Goal: Transaction & Acquisition: Purchase product/service

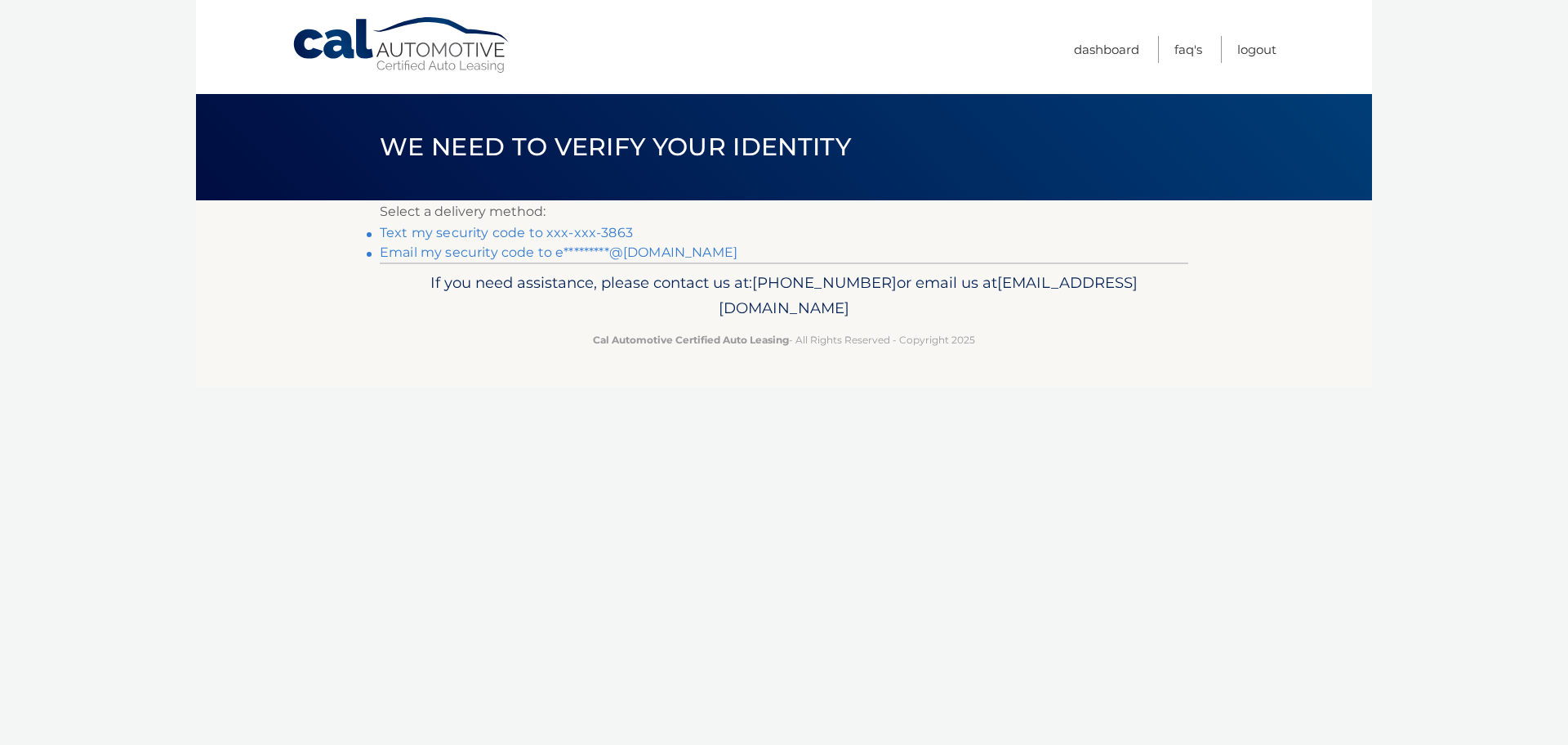
click at [597, 230] on link "Text my security code to xxx-xxx-3863" at bounding box center [506, 232] width 253 height 16
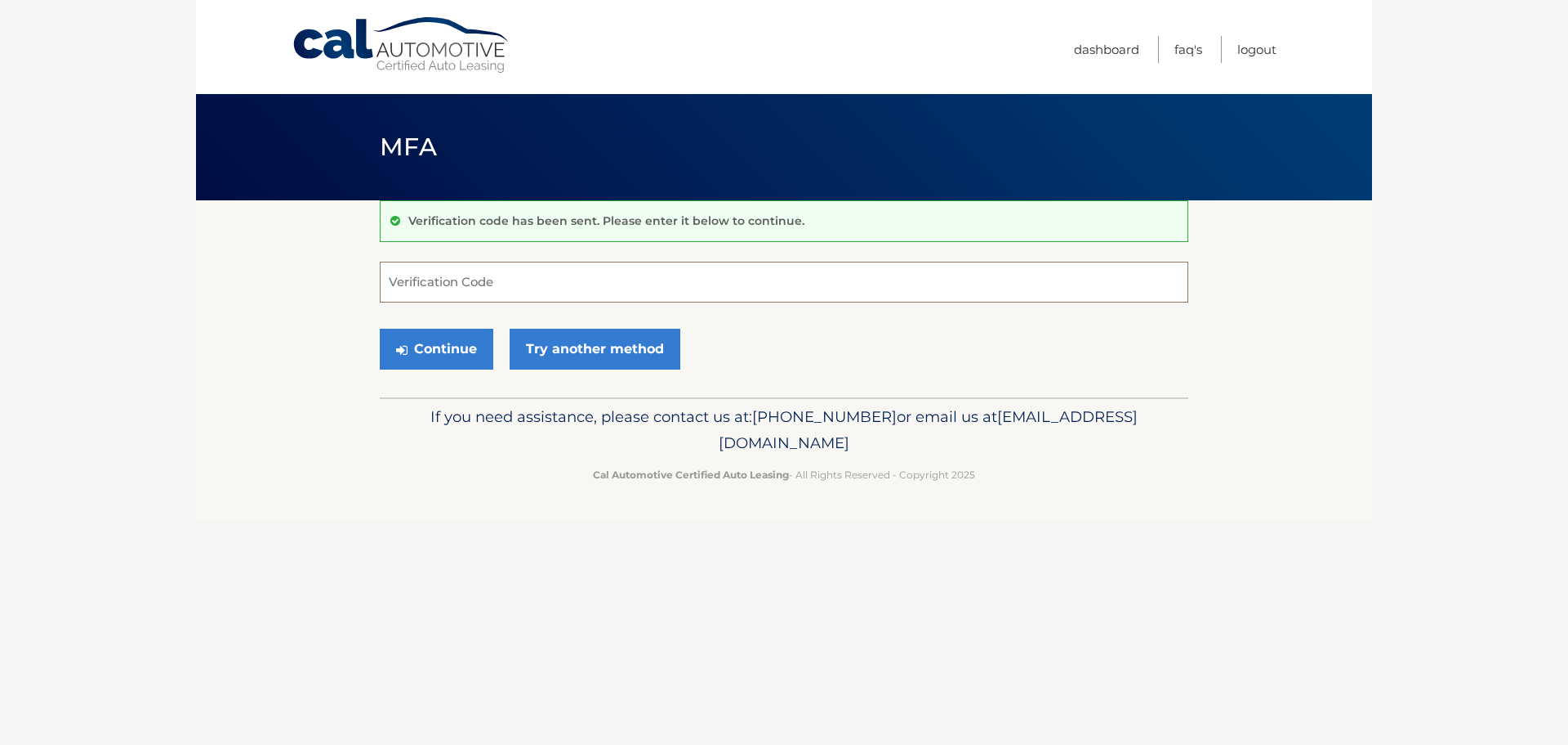
click at [473, 276] on input "Verification Code" at bounding box center [784, 282] width 809 height 41
type input "071002"
click at [380, 329] on button "Continue" at bounding box center [436, 349] width 113 height 41
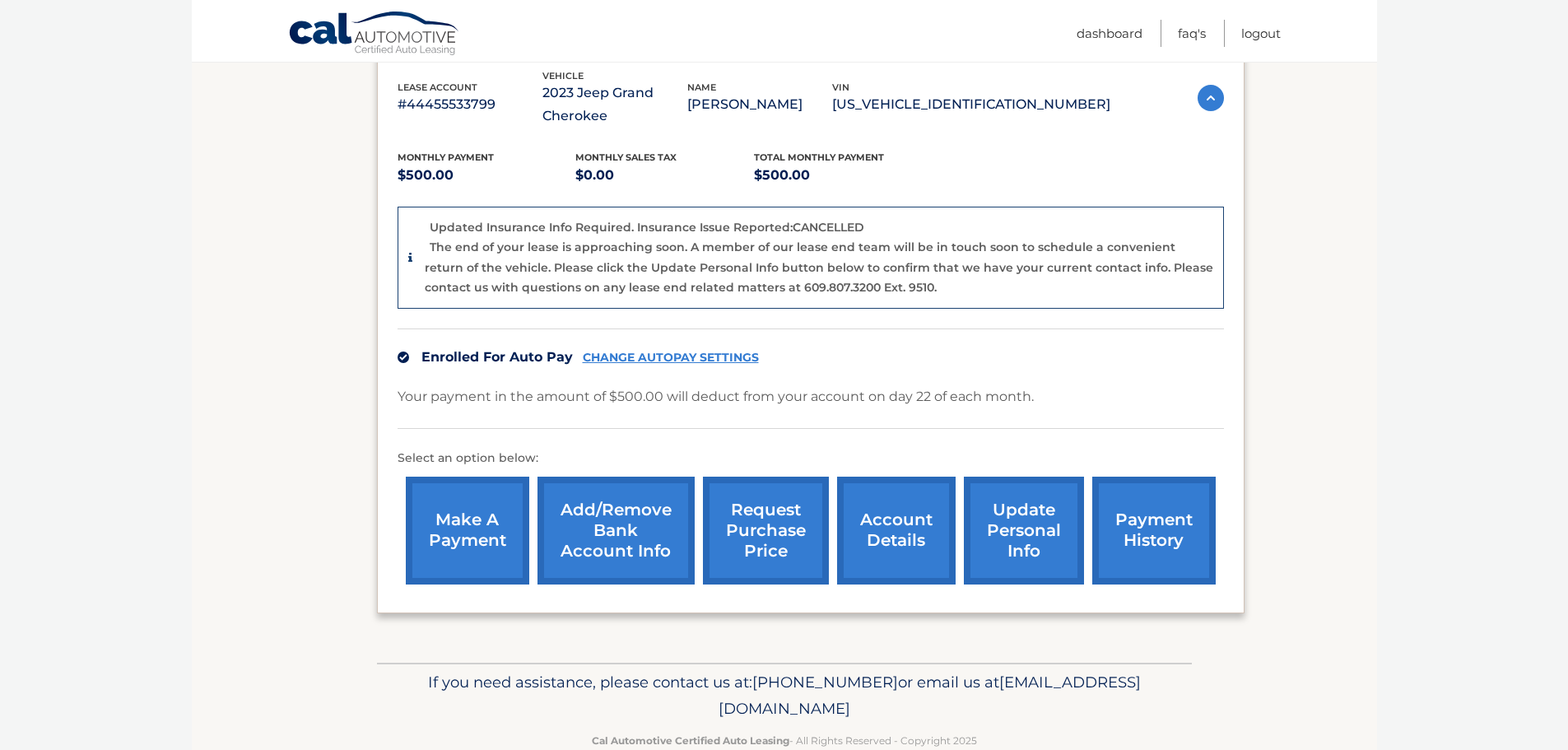
scroll to position [330, 0]
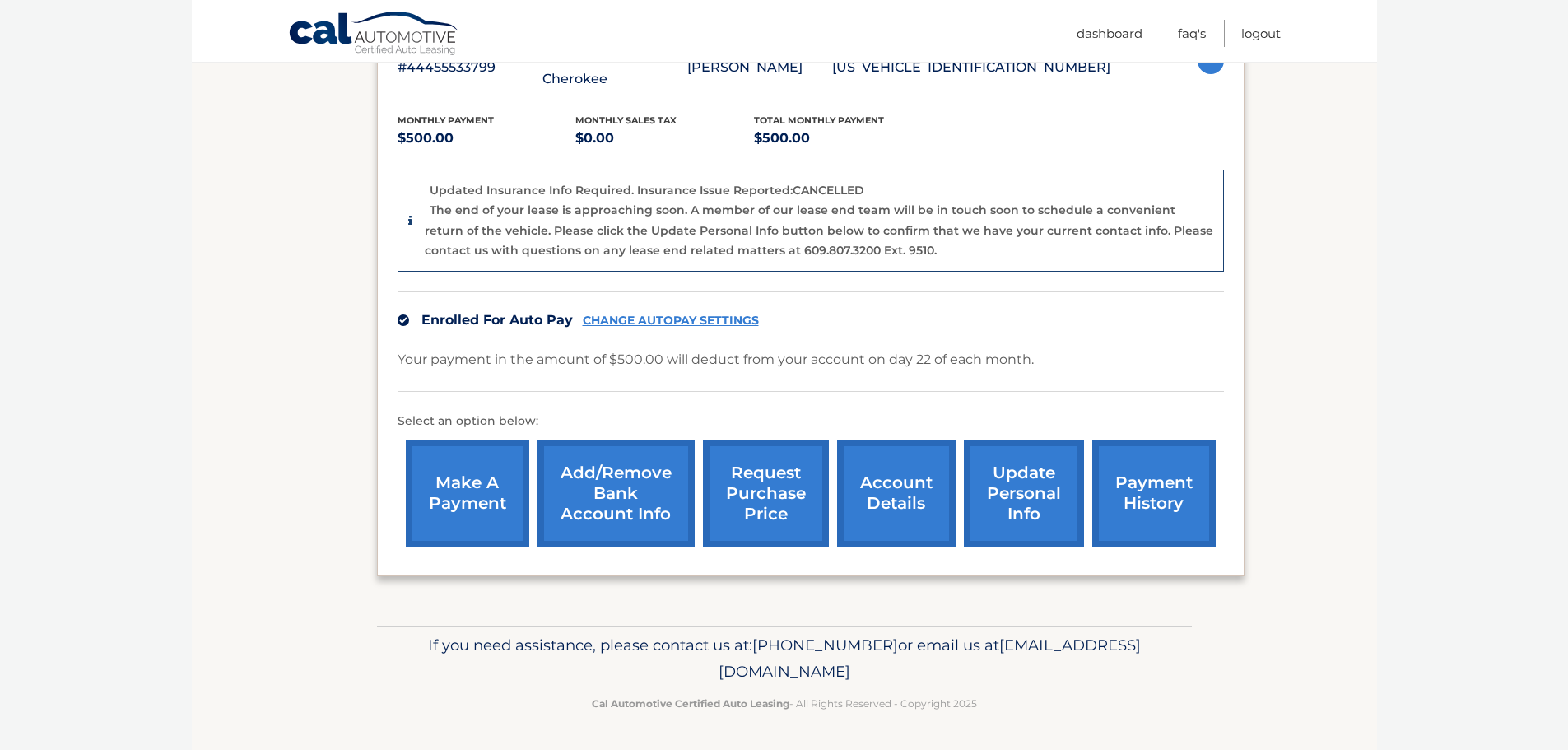
click at [916, 477] on link "account details" at bounding box center [896, 493] width 119 height 108
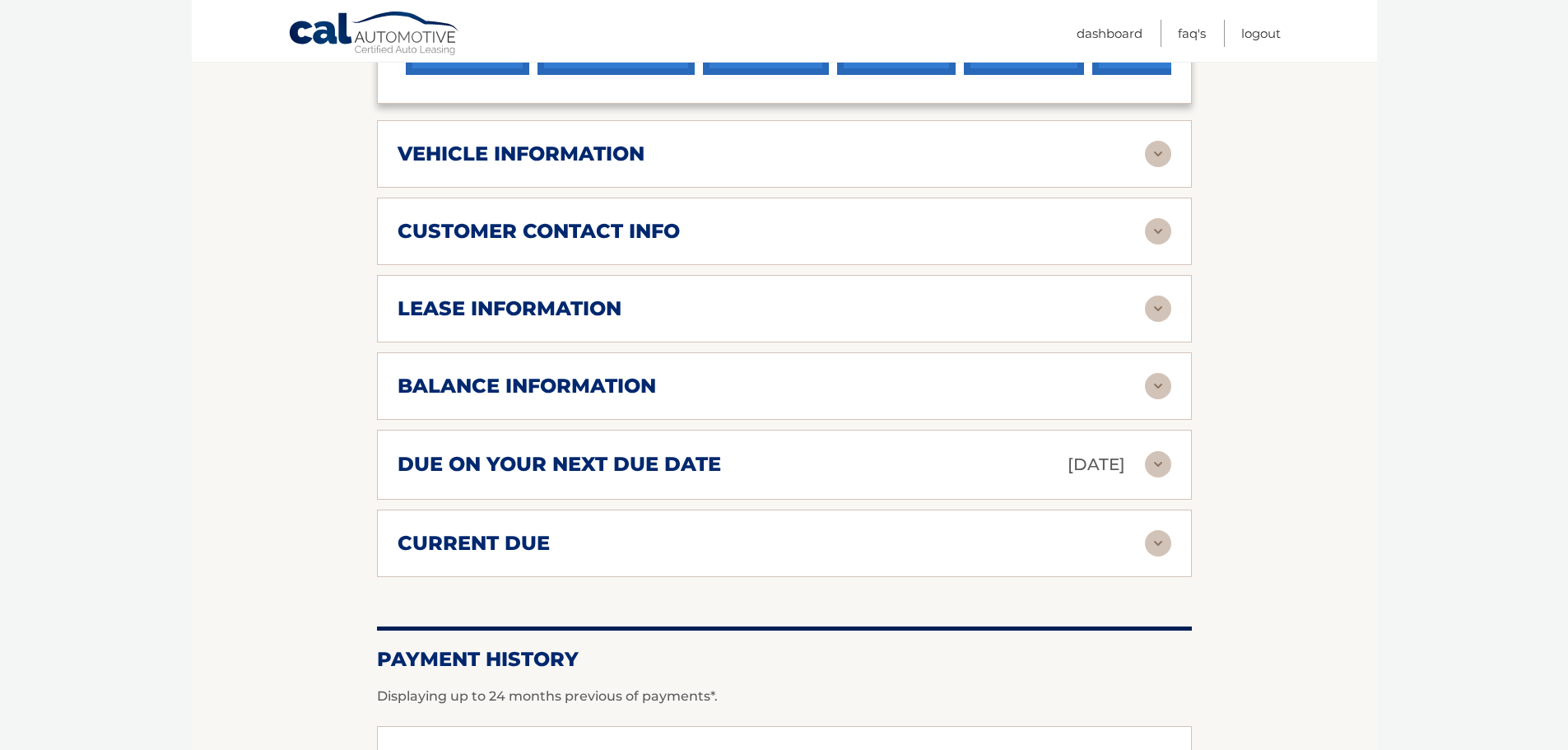
scroll to position [741, 0]
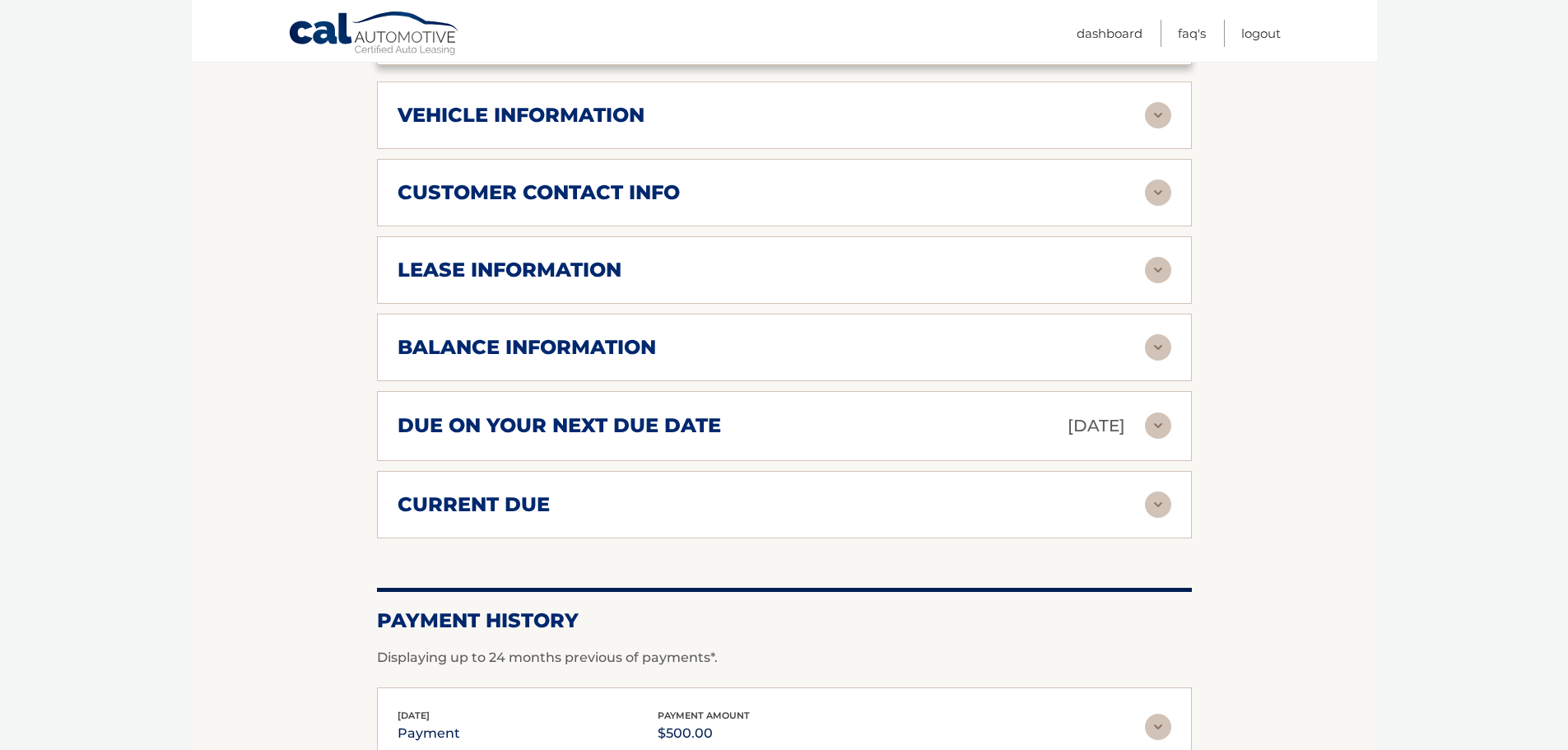
click at [1120, 273] on div "lease information" at bounding box center [771, 269] width 748 height 24
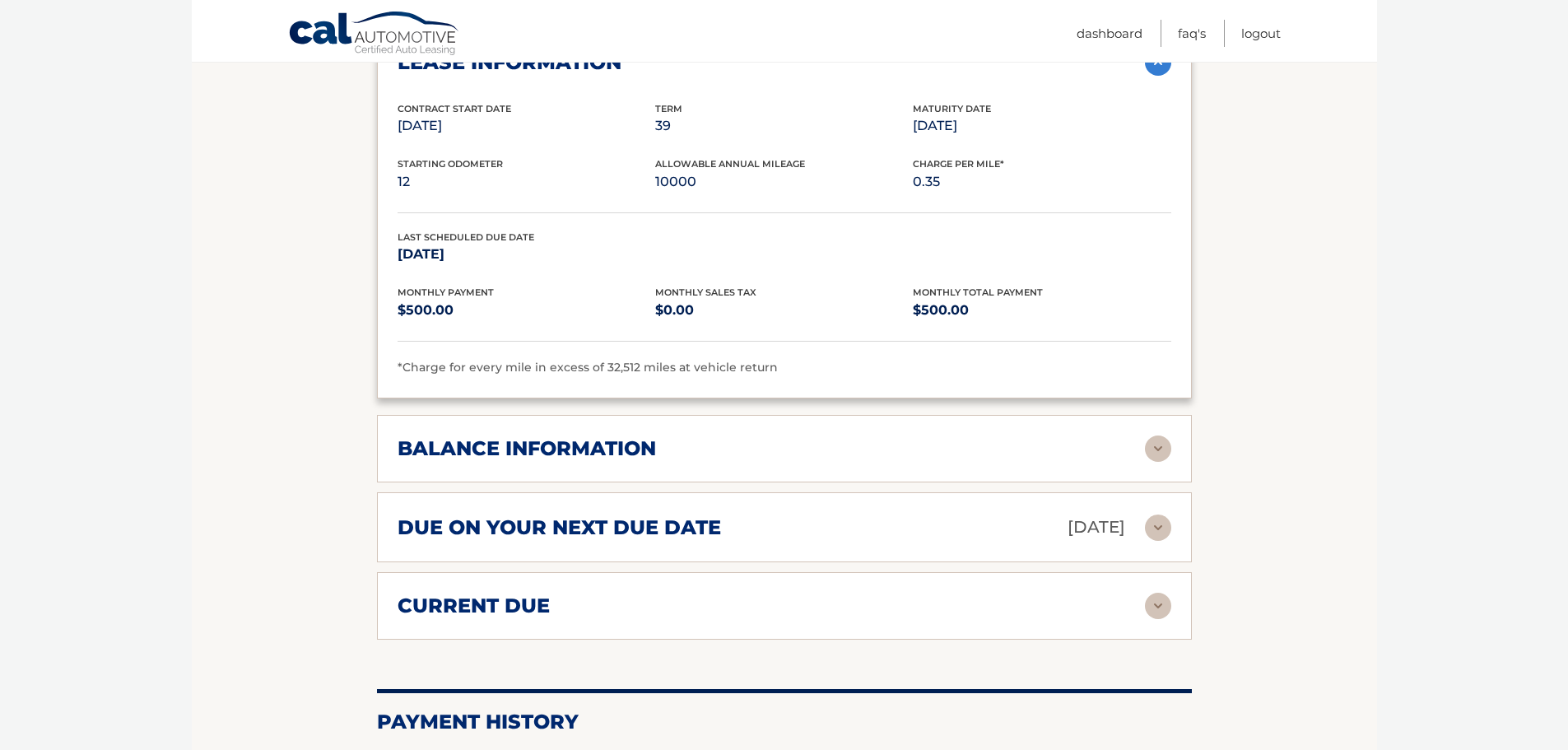
scroll to position [988, 0]
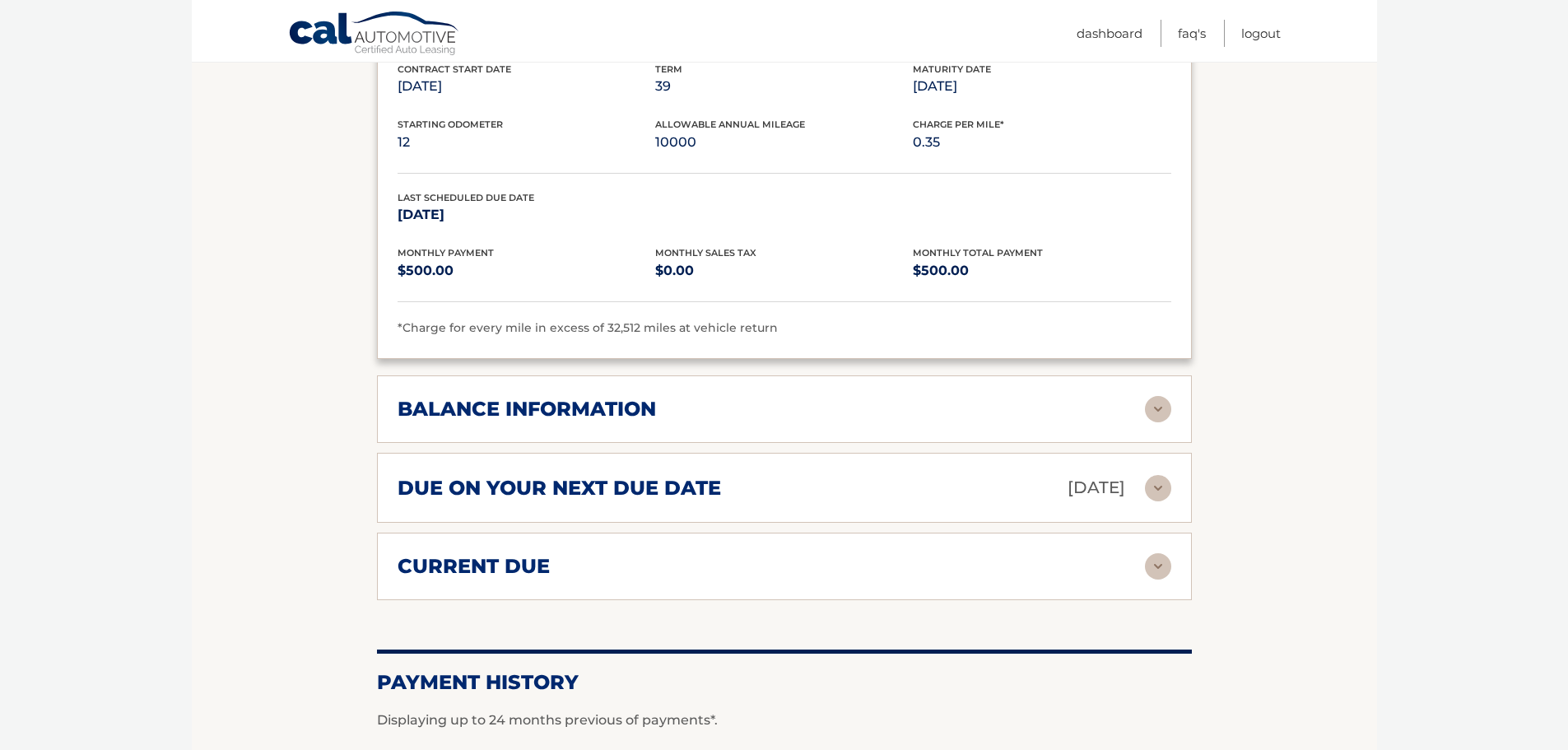
click at [1164, 421] on img at bounding box center [1158, 409] width 26 height 26
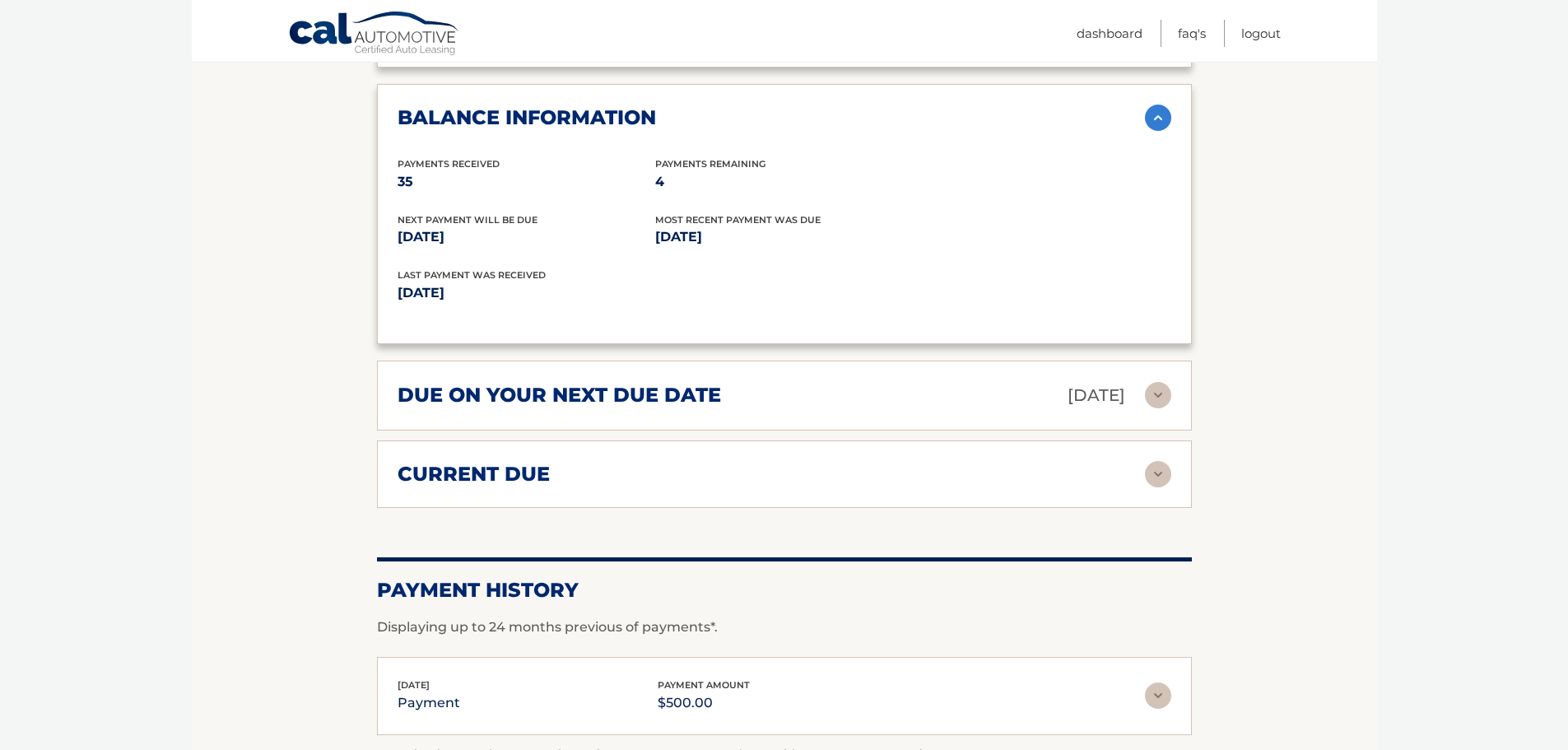
scroll to position [1317, 0]
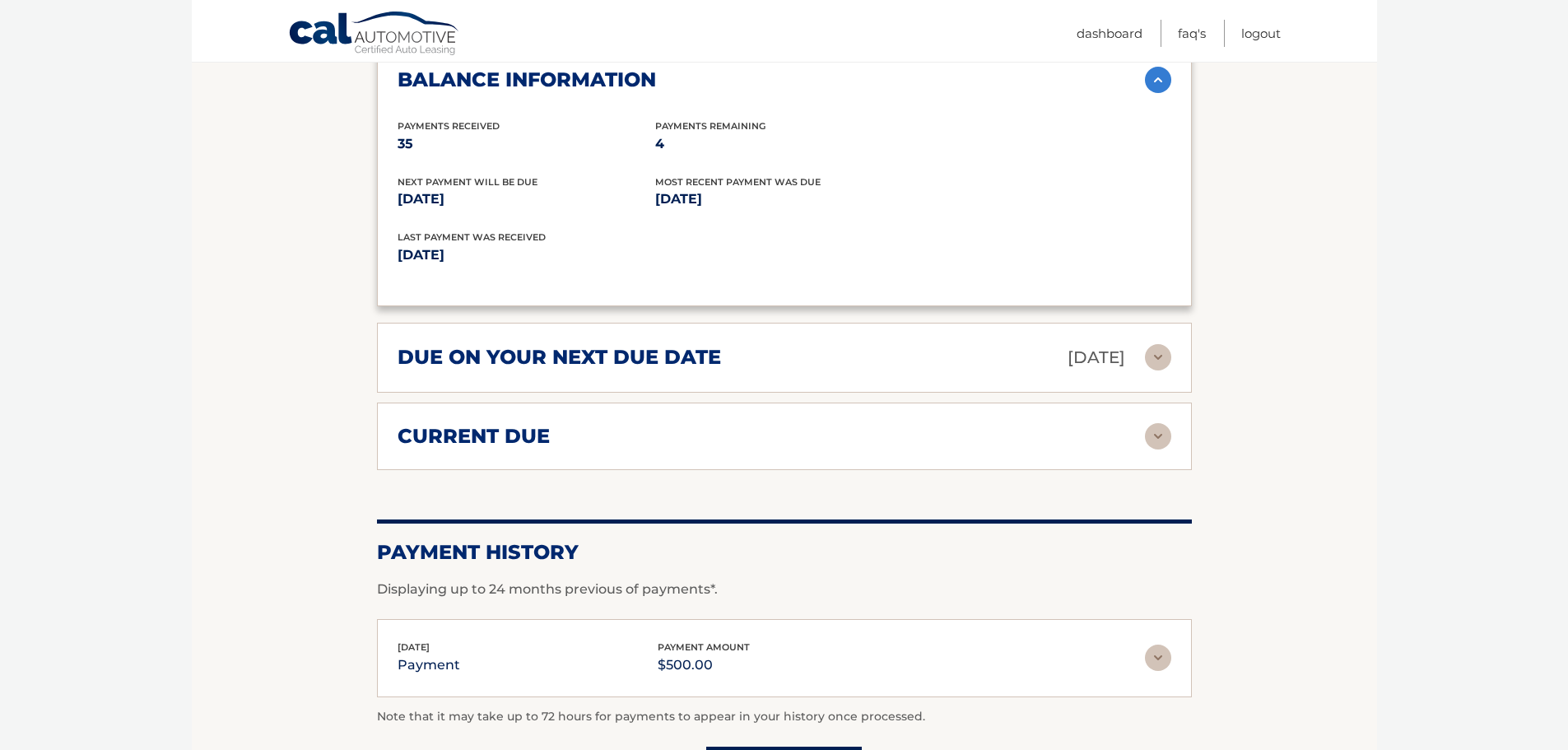
click at [1143, 372] on div "due on your next due date Aug 22, 2025 Late Charges $0.00 Miscellaneous Charges…" at bounding box center [784, 357] width 815 height 70
click at [1159, 351] on img at bounding box center [1158, 357] width 26 height 26
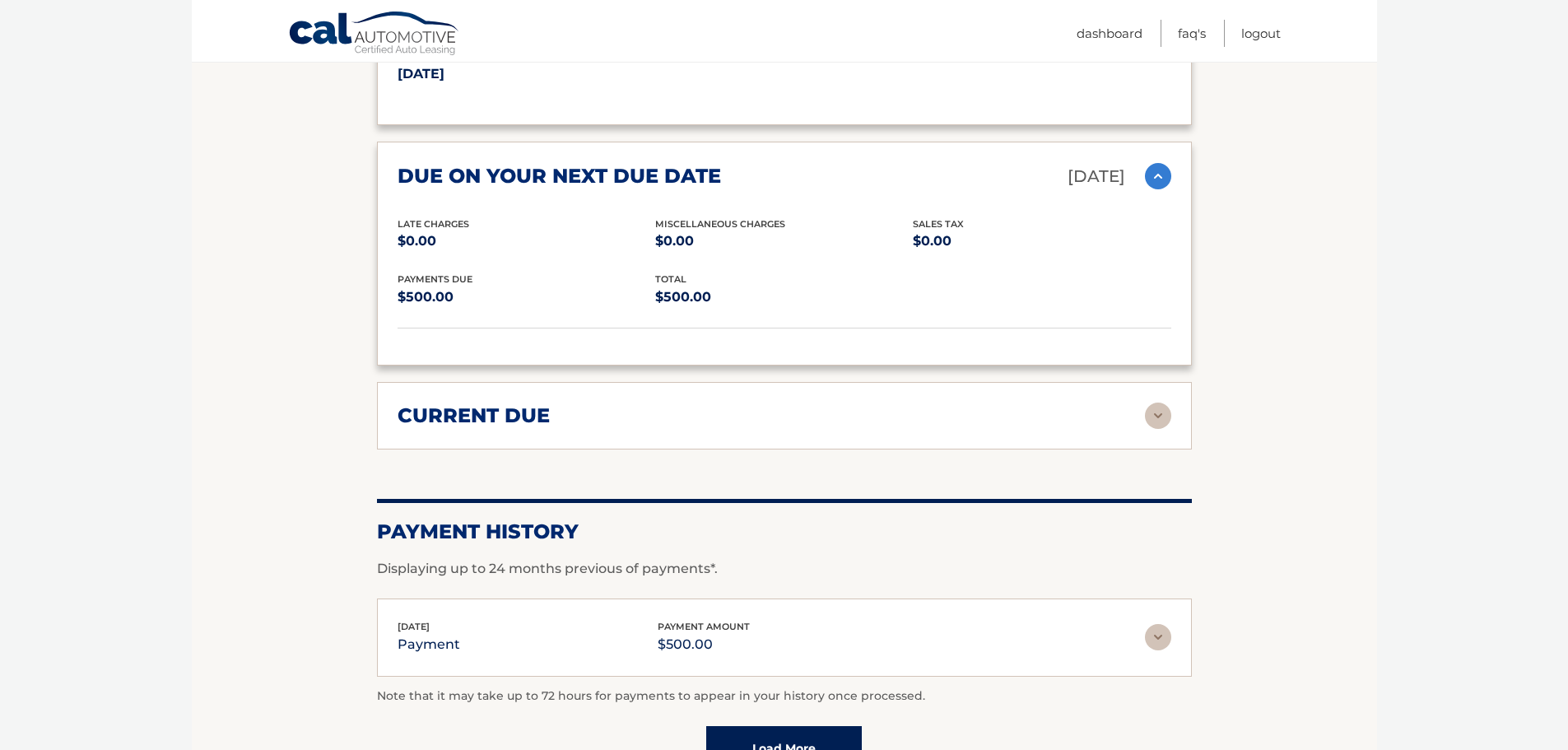
scroll to position [1646, 0]
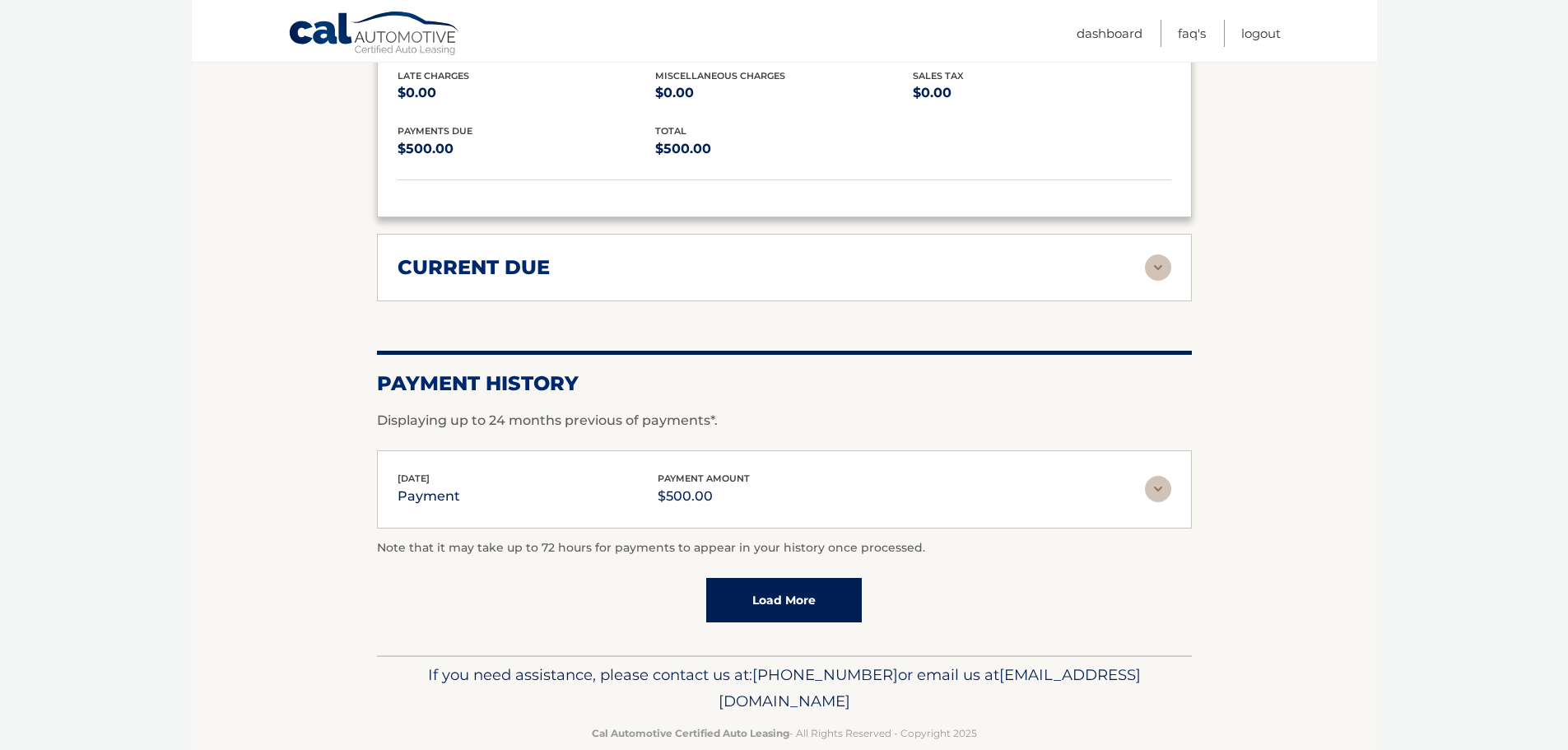
click at [1151, 284] on div "current due Late Charges $0.00 Miscelleneous Charges* $0.00 Sales Tax $0.00 pay…" at bounding box center [784, 267] width 815 height 67
click at [1158, 264] on img at bounding box center [1158, 267] width 26 height 26
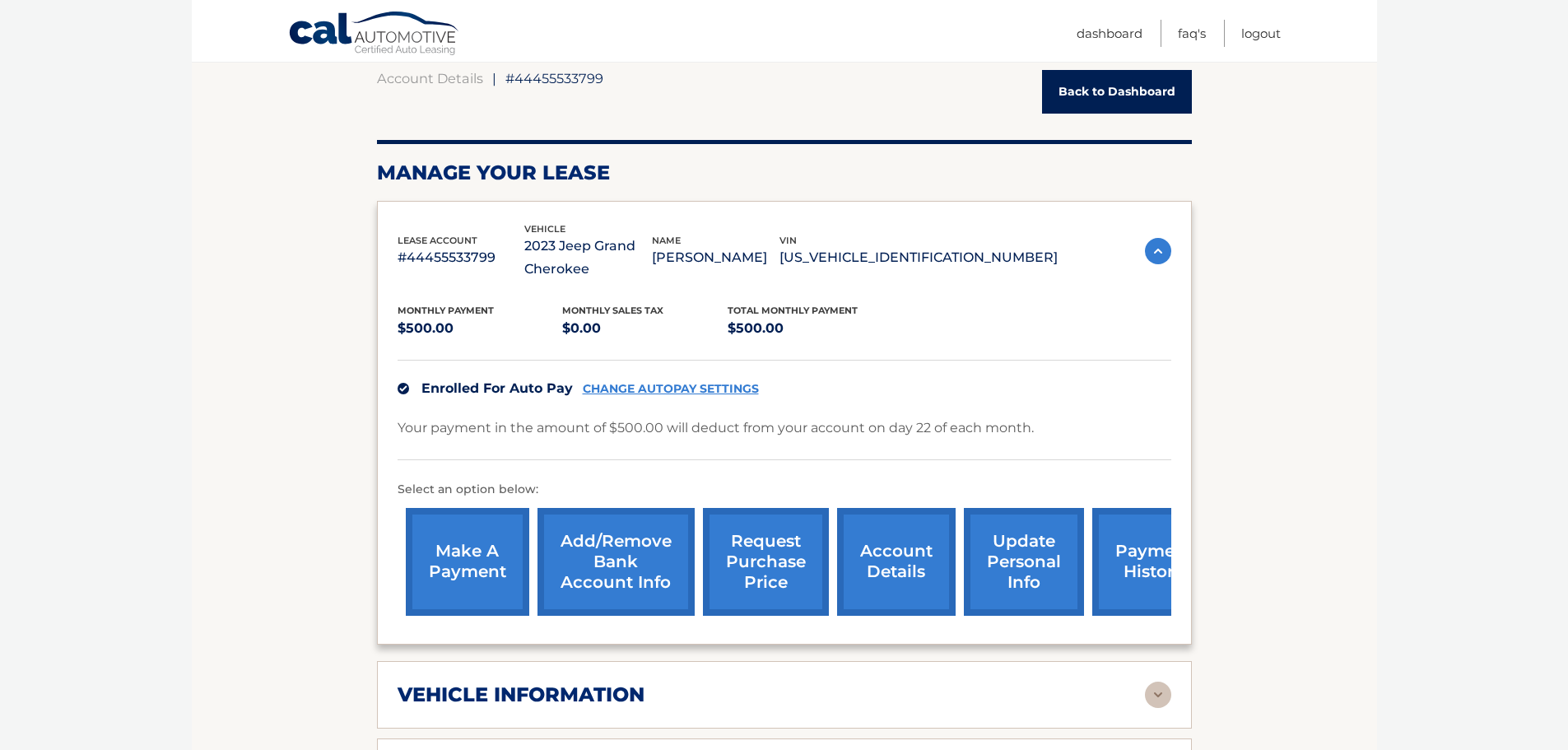
scroll to position [151, 0]
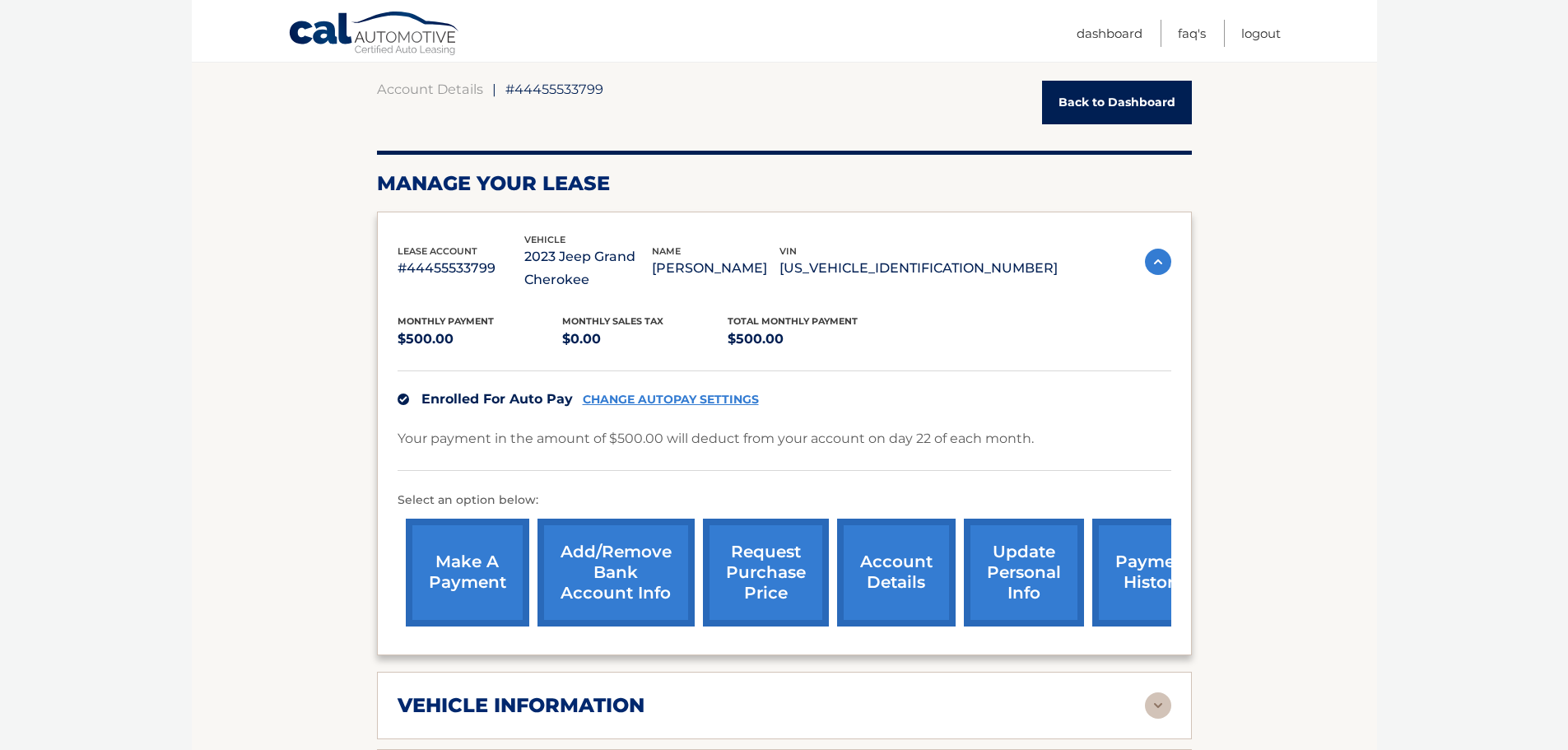
click at [457, 571] on link "make a payment" at bounding box center [468, 571] width 123 height 108
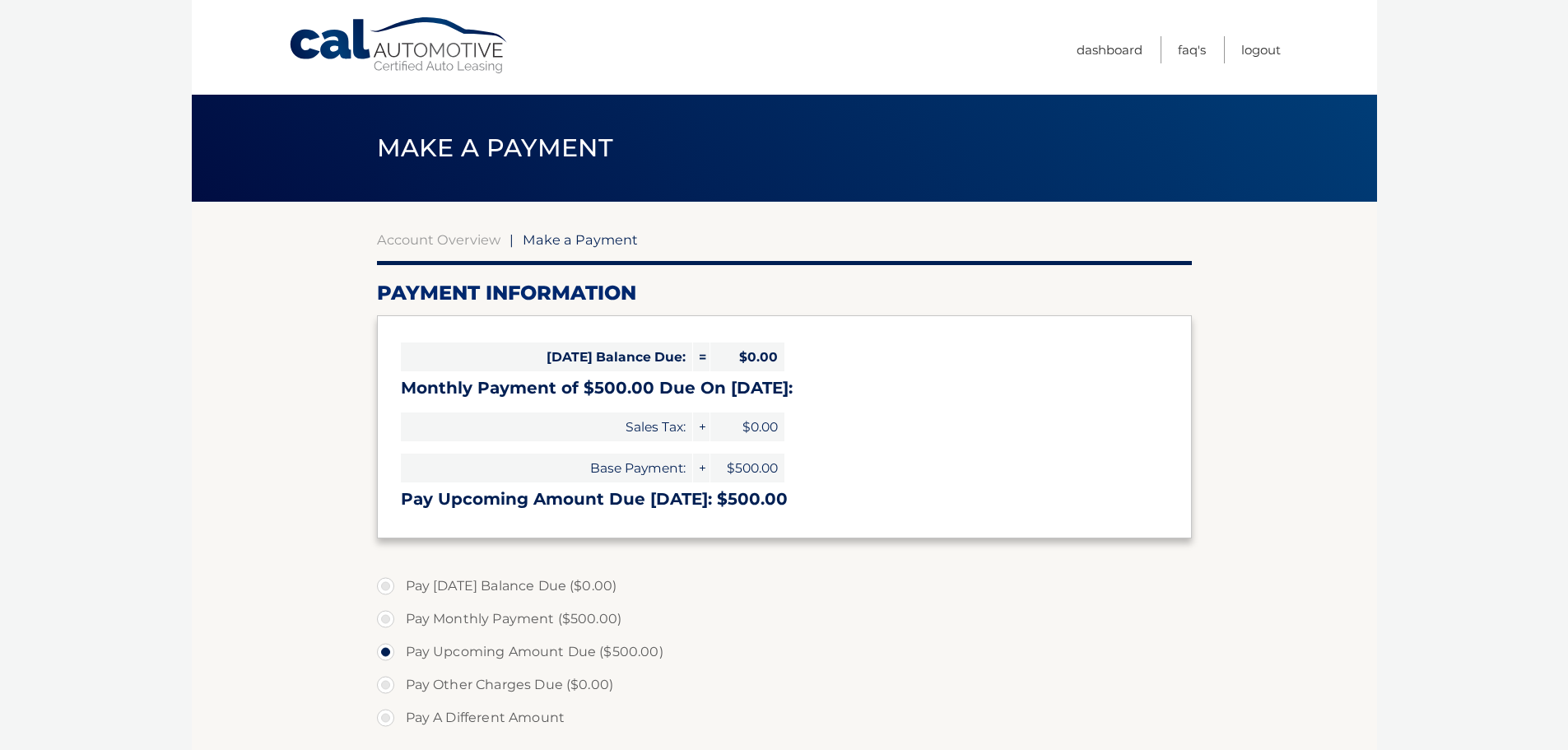
select select "NjcxNmM4YmQtMTZjOS00MjIyLThhNDQtNjg0MjVjYmZiMjZh"
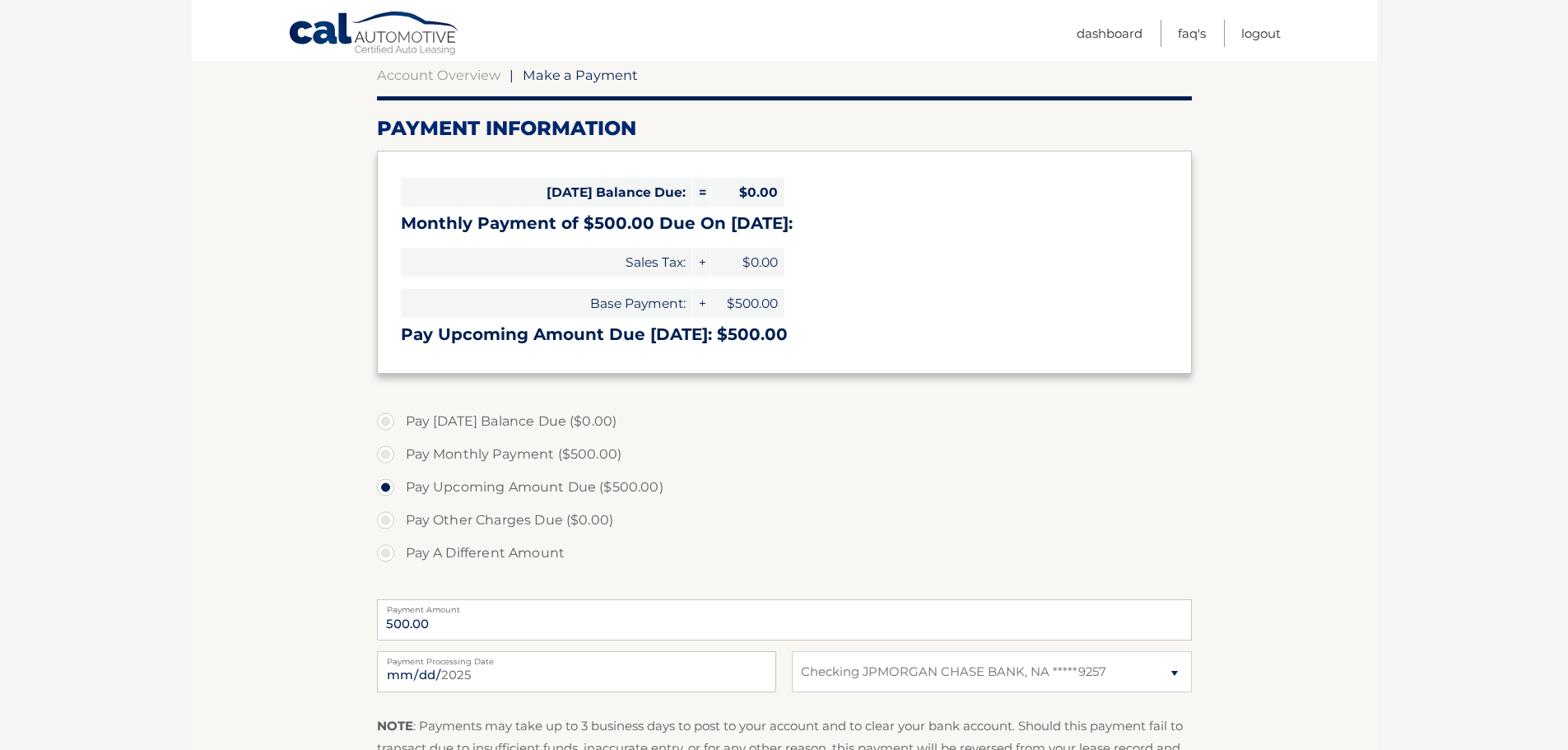
scroll to position [247, 0]
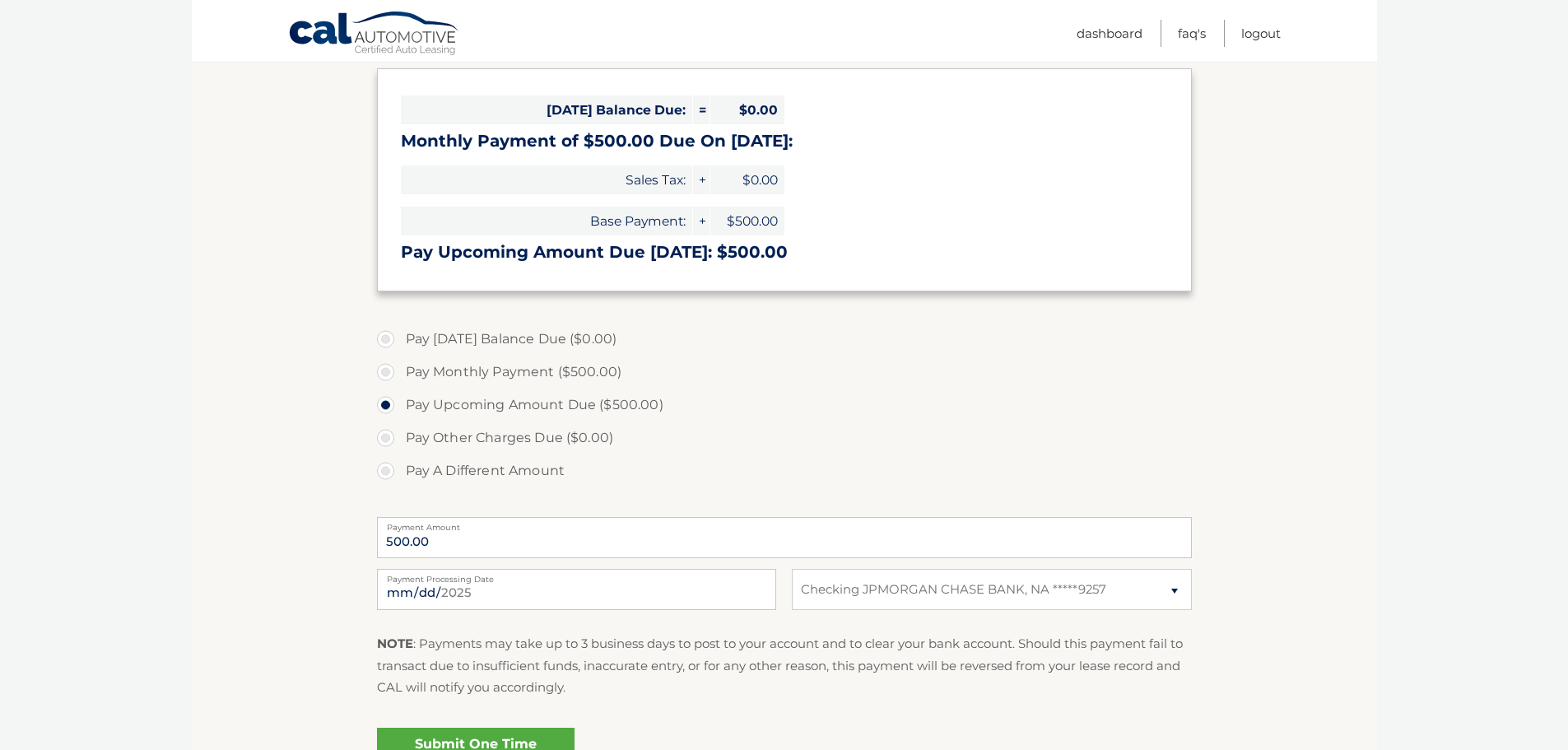
click at [387, 479] on label "Pay A Different Amount" at bounding box center [784, 470] width 815 height 33
click at [387, 479] on input "Pay A Different Amount" at bounding box center [392, 468] width 17 height 26
radio input "true"
